Goal: Find specific page/section: Find specific page/section

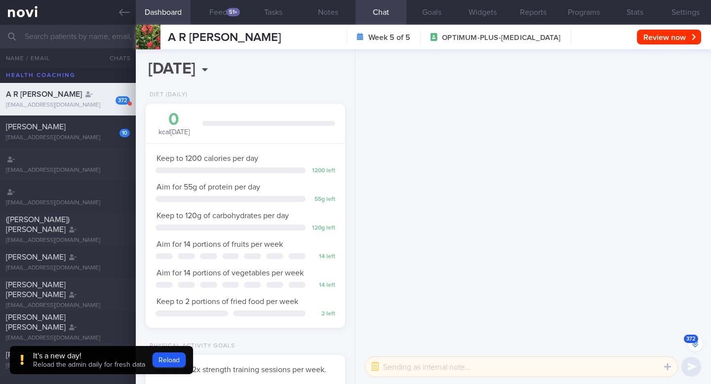
select select "8"
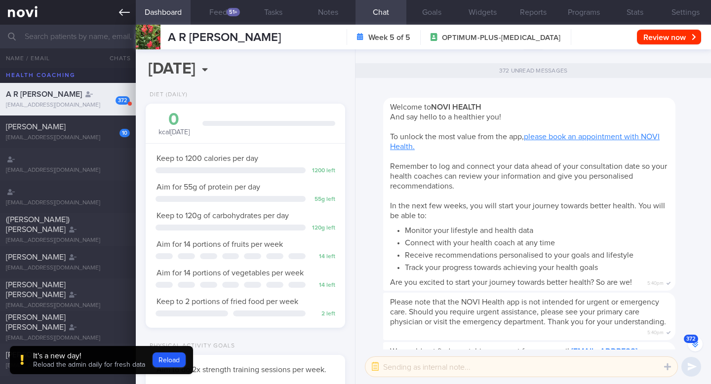
click at [119, 8] on icon at bounding box center [124, 12] width 11 height 11
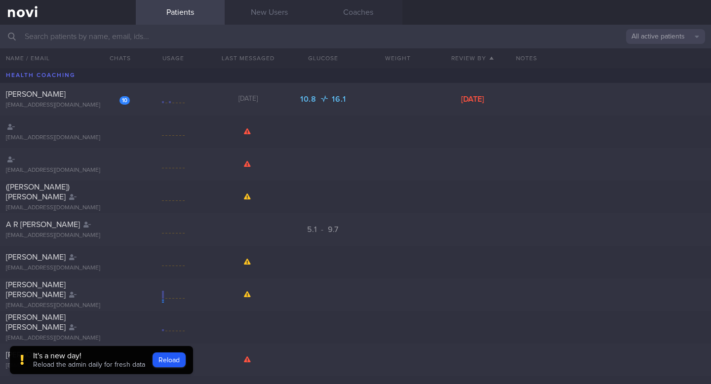
click at [50, 39] on input "text" at bounding box center [355, 37] width 711 height 24
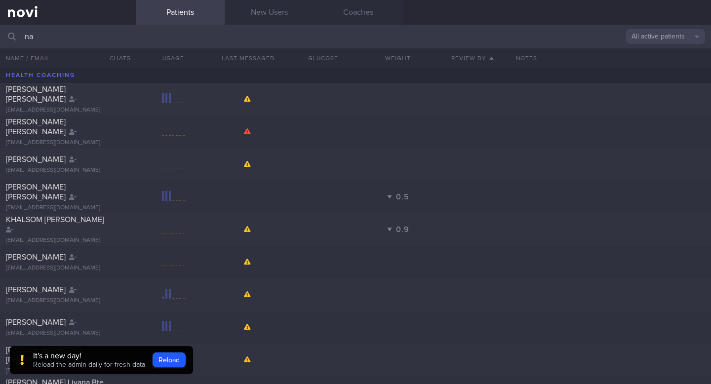
type input "n"
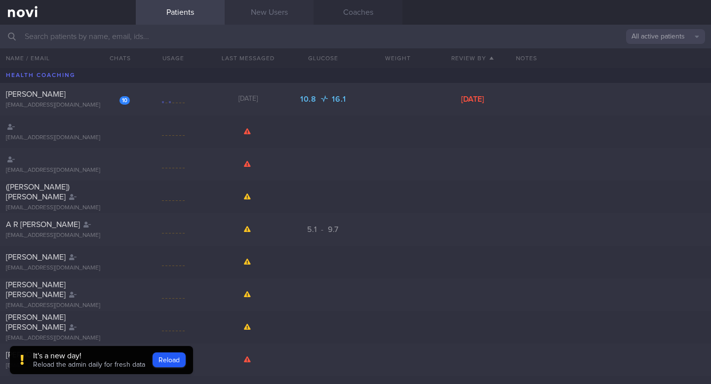
click at [260, 10] on link "New Users" at bounding box center [268, 12] width 89 height 25
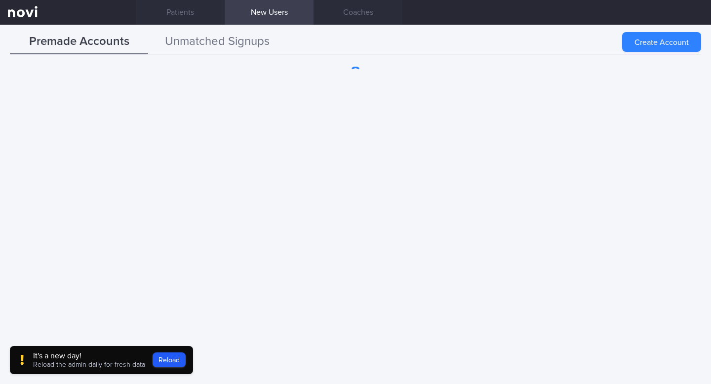
click at [215, 44] on button "Unmatched Signups" at bounding box center [217, 42] width 138 height 25
